Goal: Task Accomplishment & Management: Use online tool/utility

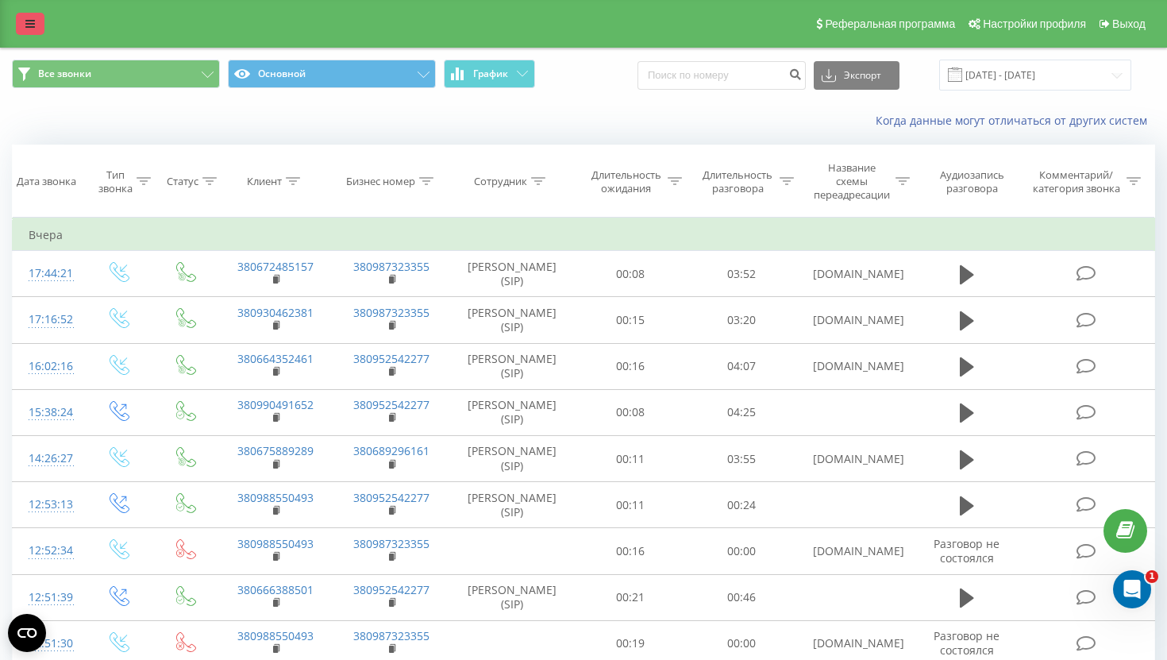
click at [34, 28] on link at bounding box center [30, 24] width 29 height 22
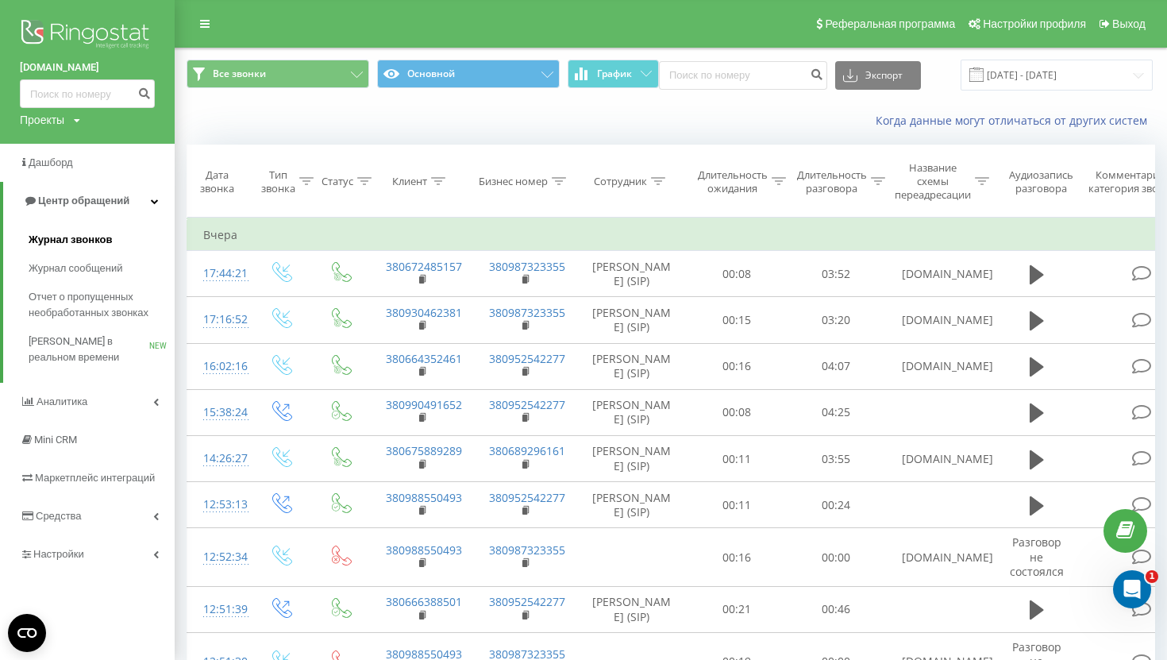
click at [95, 238] on span "Журнал звонков" at bounding box center [70, 240] width 83 height 16
